Goal: Task Accomplishment & Management: Complete application form

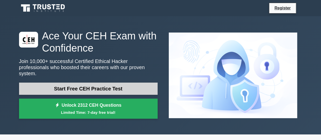
click at [105, 84] on link "Start Free CEH Practice Test" at bounding box center [88, 88] width 138 height 12
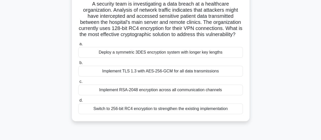
scroll to position [37, 0]
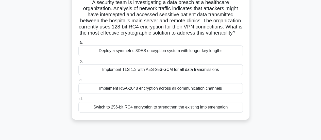
click at [216, 63] on div "a. Deploy a symmetric 3DES encryption system with longer key lengths b. Impleme…" at bounding box center [160, 75] width 170 height 75
click at [214, 56] on div "Deploy a symmetric 3DES encryption system with longer key lengths" at bounding box center [160, 50] width 164 height 11
click at [78, 44] on input "a. Deploy a symmetric 3DES encryption system with longer key lengths" at bounding box center [78, 42] width 0 height 3
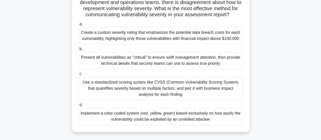
scroll to position [88, 0]
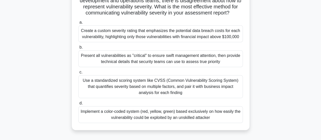
click at [213, 83] on div "Use a standardized scoring system like CVSS (Common Vulnerability Scoring Syste…" at bounding box center [160, 86] width 164 height 23
click at [78, 74] on input "c. Use a standardized scoring system like CVSS (Common Vulnerability Scoring Sy…" at bounding box center [78, 71] width 0 height 3
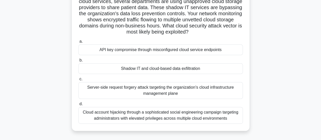
scroll to position [58, 0]
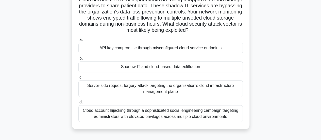
click at [168, 66] on div "Shadow IT and cloud-based data exfiltration" at bounding box center [160, 66] width 164 height 11
click at [78, 60] on input "b. Shadow IT and cloud-based data exfiltration" at bounding box center [78, 58] width 0 height 3
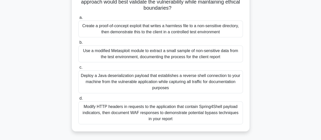
scroll to position [78, 0]
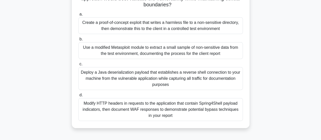
click at [193, 46] on div "Use a modified Metasploit module to extract a small sample of non-sensitive dat…" at bounding box center [160, 50] width 164 height 17
click at [78, 41] on input "b. Use a modified Metasploit module to extract a small sample of non-sensitive …" at bounding box center [78, 39] width 0 height 3
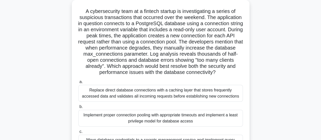
scroll to position [3, 0]
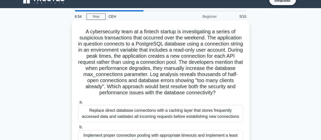
click at [186, 74] on div "A cybersecurity team at a fintech startup is investigating a series of suspicio…" at bounding box center [160, 111] width 173 height 179
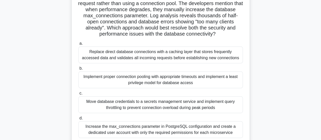
scroll to position [81, 0]
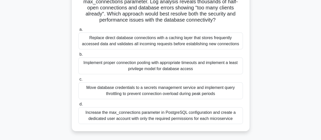
click at [210, 70] on div "Implement proper connection pooling with appropriate timeouts and implement a l…" at bounding box center [160, 65] width 164 height 17
click at [78, 56] on input "b. Implement proper connection pooling with appropriate timeouts and implement …" at bounding box center [78, 54] width 0 height 3
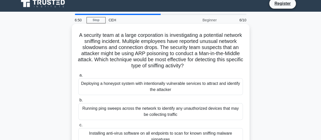
scroll to position [0, 0]
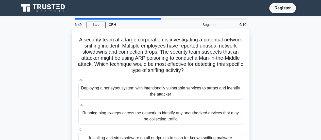
click at [170, 121] on div "Running ping sweeps across the network to identify any unauthorized devices tha…" at bounding box center [160, 116] width 164 height 17
click at [78, 106] on input "b. Running ping sweeps across the network to identify any unauthorized devices …" at bounding box center [78, 104] width 0 height 3
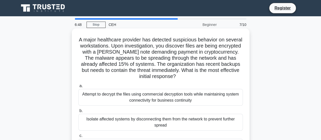
click at [174, 122] on div "Isolate affected systems by disconnecting them from the network to prevent furt…" at bounding box center [160, 122] width 164 height 17
click at [78, 112] on input "b. Isolate affected systems by disconnecting them from the network to prevent f…" at bounding box center [78, 110] width 0 height 3
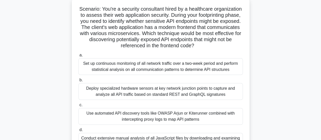
scroll to position [43, 0]
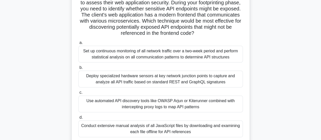
click at [185, 105] on div "Use automated API discovery tools like OWASP Arjun or Kiterunner combined with …" at bounding box center [160, 103] width 164 height 17
click at [78, 94] on input "c. Use automated API discovery tools like OWASP Arjun or Kiterunner combined wi…" at bounding box center [78, 92] width 0 height 3
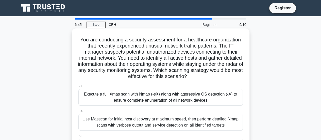
scroll to position [0, 0]
click at [165, 96] on div "Execute a full Xmas scan with Nmap (-sX) along with aggressive OS detection (-A…" at bounding box center [160, 97] width 164 height 17
click at [78, 87] on input "a. Execute a full Xmas scan with Nmap (-sX) along with aggressive OS detection …" at bounding box center [78, 85] width 0 height 3
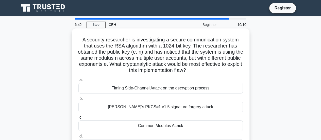
click at [165, 127] on div "Common Modulus Attack" at bounding box center [160, 125] width 164 height 11
click at [78, 119] on input "c. Common Modulus Attack" at bounding box center [78, 117] width 0 height 3
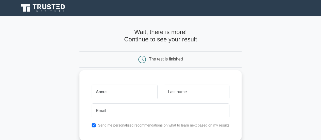
type input "[PERSON_NAME]"
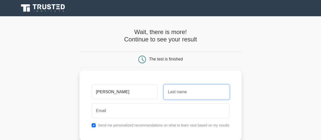
click at [174, 90] on input "text" at bounding box center [197, 91] width 66 height 15
type input "Nair"
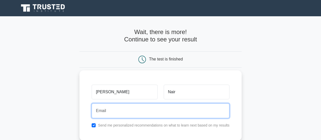
click at [188, 111] on input "email" at bounding box center [161, 110] width 138 height 15
type input "anounair98@gmail.com"
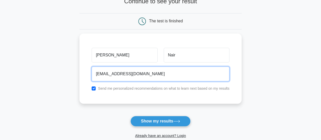
scroll to position [42, 0]
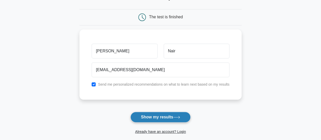
click at [172, 116] on button "Show my results" at bounding box center [160, 117] width 60 height 11
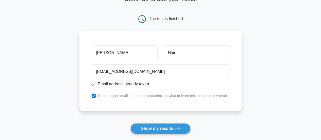
scroll to position [62, 0]
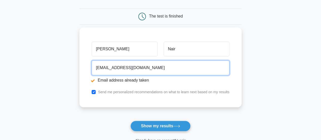
click at [185, 65] on input "anounair98@gmail.com" at bounding box center [161, 67] width 138 height 15
type input "anouflower@gmail.com"
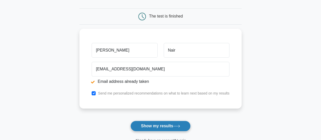
click at [144, 123] on button "Show my results" at bounding box center [160, 125] width 60 height 11
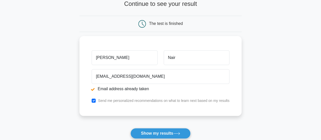
scroll to position [55, 0]
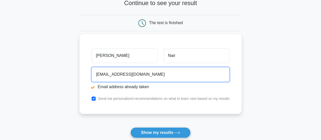
click at [155, 75] on input "anouflower@gmail.com" at bounding box center [161, 74] width 138 height 15
type input "a"
type input "sujayaa3@gmail.com"
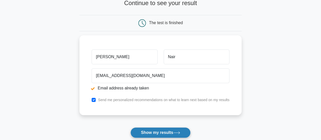
click at [151, 128] on button "Show my results" at bounding box center [160, 132] width 60 height 11
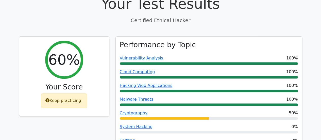
scroll to position [173, 0]
